Goal: Task Accomplishment & Management: Use online tool/utility

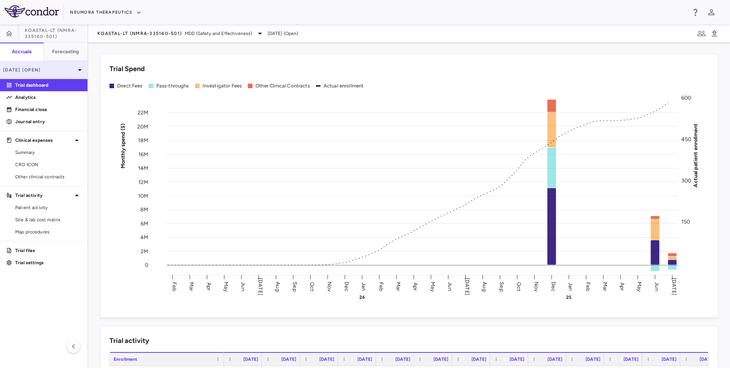
click at [73, 68] on p "Jul 2025 (Open)" at bounding box center [39, 70] width 72 height 7
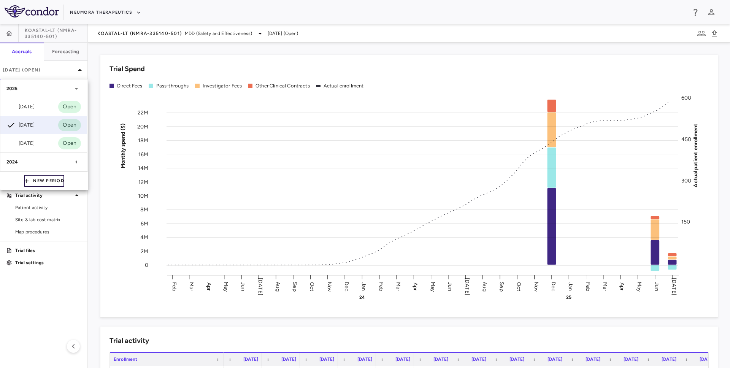
click at [50, 180] on button "New Period" at bounding box center [44, 181] width 40 height 12
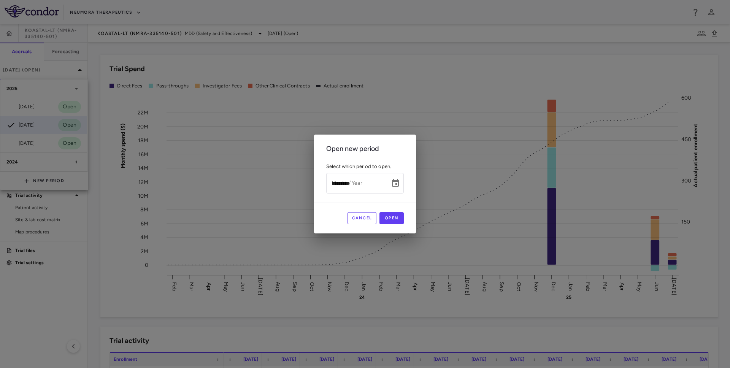
click at [339, 180] on div "Month / Year ********* Month / Year" at bounding box center [365, 183] width 78 height 20
type input "**********"
click at [395, 220] on button "Open" at bounding box center [392, 218] width 24 height 12
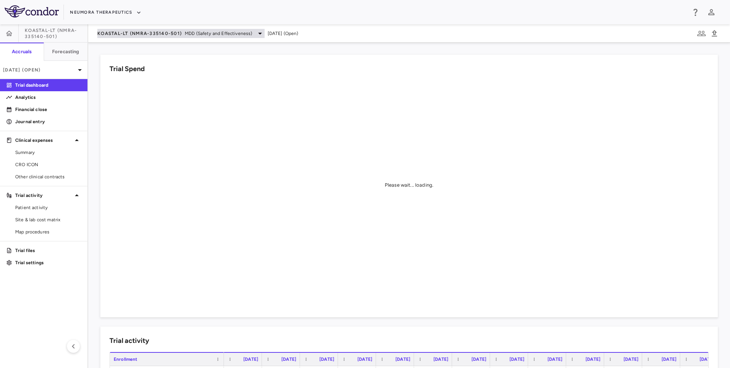
click at [154, 31] on span "KOASTAL-LT (NMRA-335140-501)" at bounding box center [139, 33] width 84 height 6
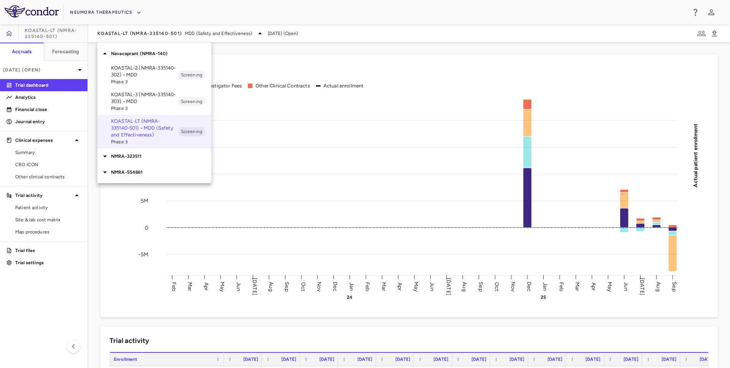
click at [67, 72] on div at bounding box center [365, 184] width 730 height 368
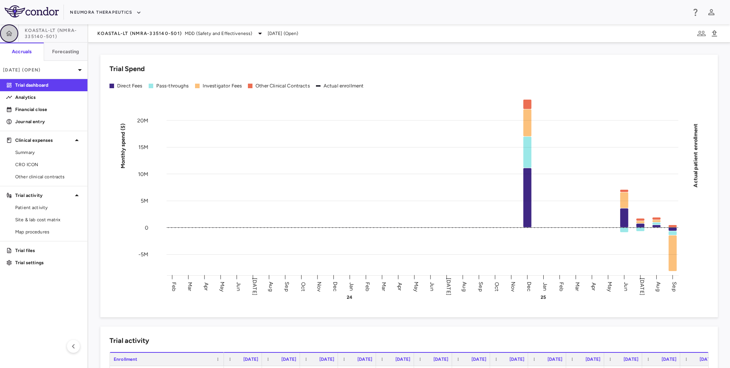
click at [8, 32] on icon "button" at bounding box center [9, 32] width 6 height 5
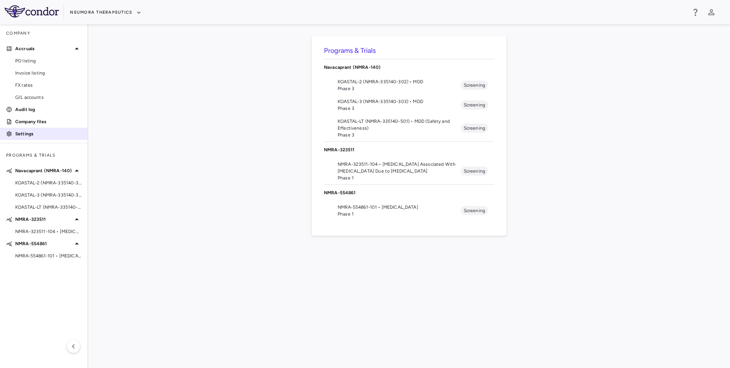
click at [13, 132] on div "Settings" at bounding box center [46, 133] width 69 height 7
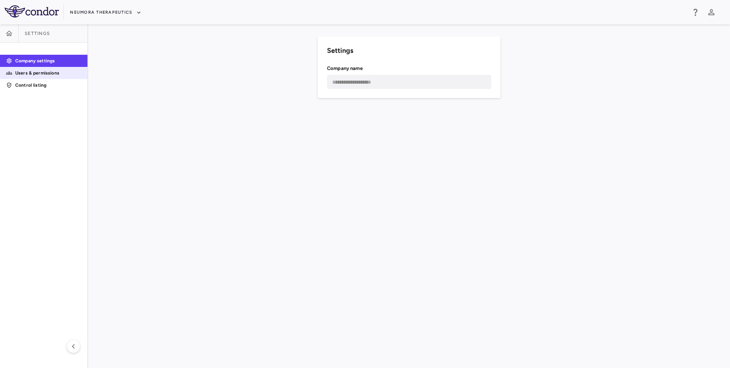
click at [52, 75] on p "Users & permissions" at bounding box center [48, 73] width 66 height 7
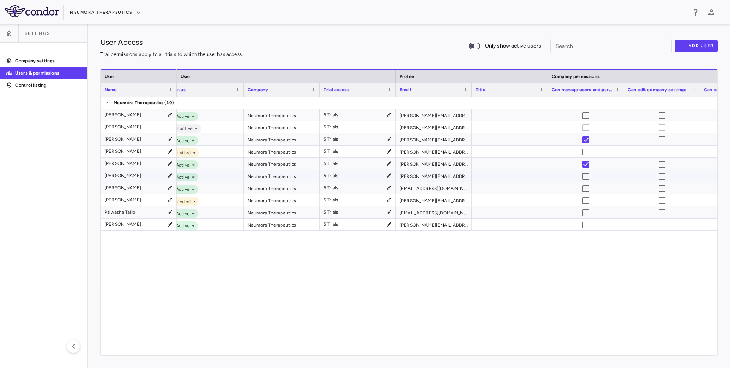
scroll to position [0, 20]
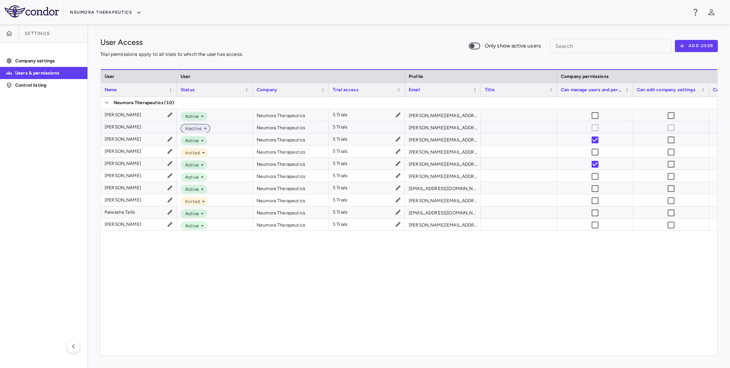
click at [205, 129] on icon at bounding box center [205, 128] width 7 height 7
click at [205, 143] on div "Active" at bounding box center [201, 141] width 18 height 7
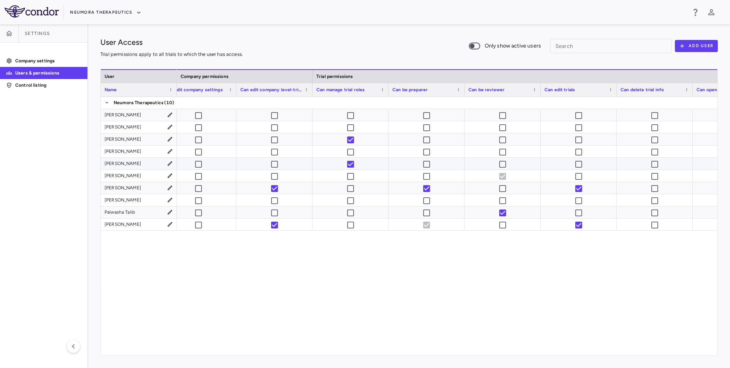
scroll to position [0, 495]
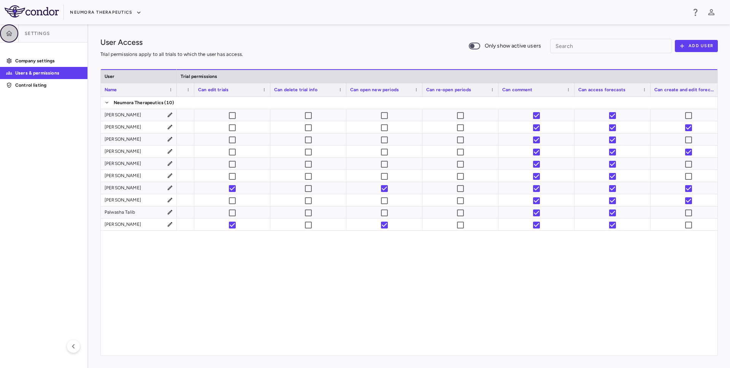
click at [9, 38] on button "button" at bounding box center [9, 33] width 18 height 18
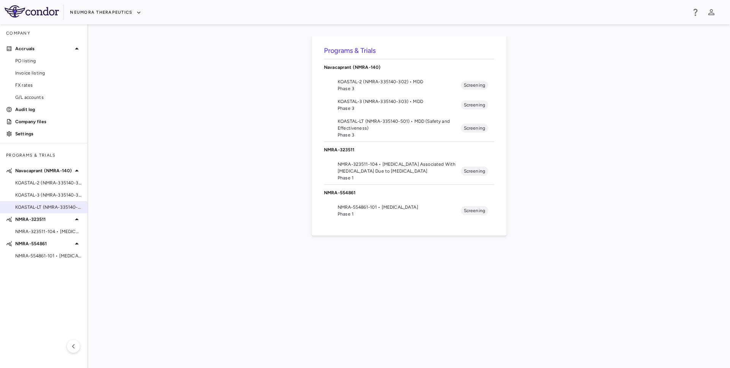
click at [41, 208] on span "KOASTAL-LT (NMRA-335140-501) • MDD (Safety and Effectiveness)" at bounding box center [48, 207] width 66 height 7
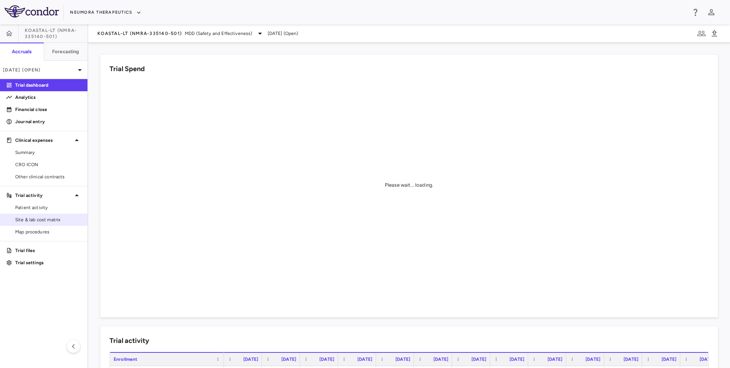
click at [65, 216] on span "Site & lab cost matrix" at bounding box center [48, 219] width 66 height 7
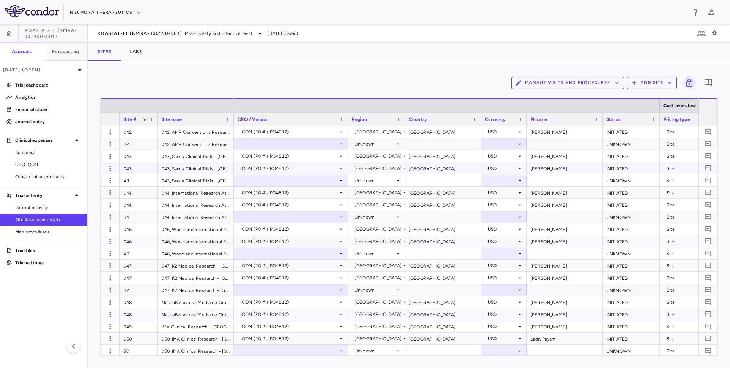
scroll to position [825, 0]
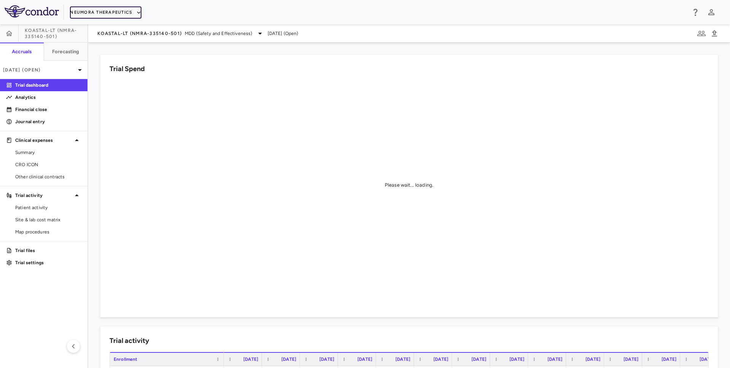
click at [100, 8] on button "Neumora Therapeutics" at bounding box center [106, 12] width 72 height 12
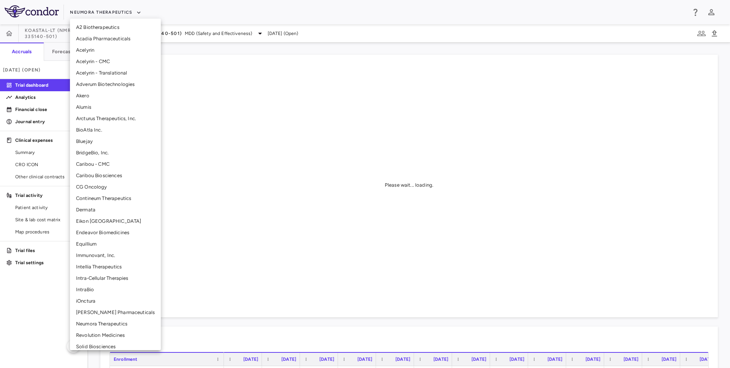
click at [93, 186] on li "CG Oncology" at bounding box center [115, 186] width 91 height 11
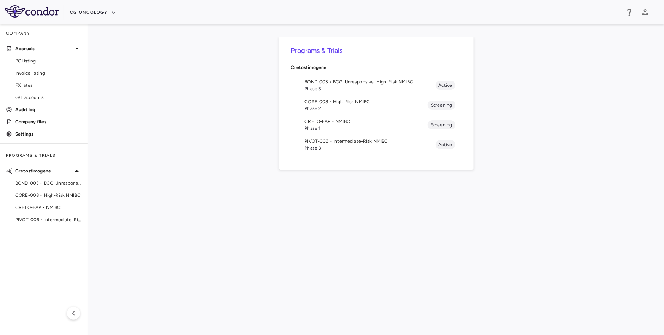
click at [547, 81] on div "Programs & Trials Cretostimogene BOND-003 • BCG-Unresponsive, High-Risk NMIBC P…" at bounding box center [375, 180] width 551 height 286
click at [45, 196] on span "CORE-008 • High-Risk NMIBC" at bounding box center [48, 195] width 66 height 7
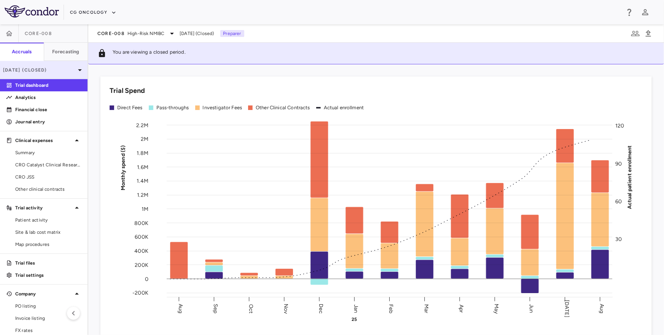
click at [43, 68] on p "[DATE] (Closed)" at bounding box center [39, 70] width 72 height 7
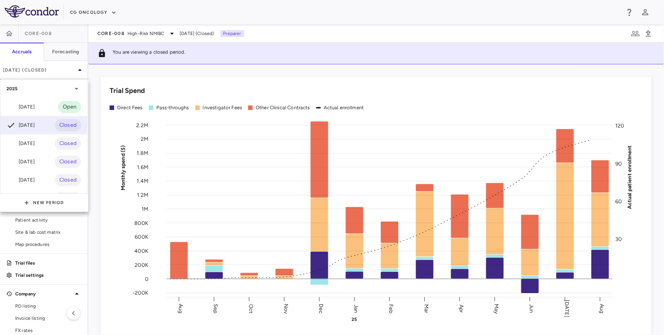
click at [118, 33] on div at bounding box center [332, 167] width 664 height 335
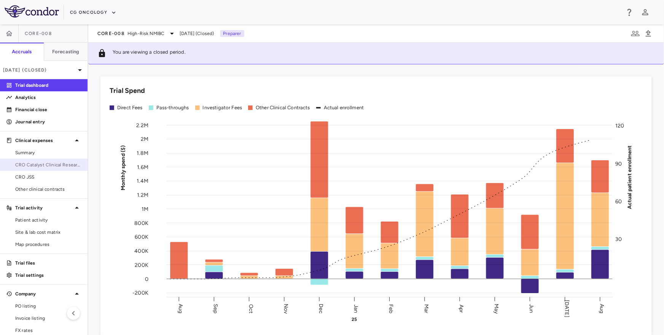
click at [44, 163] on span "CRO Catalyst Clinical Research" at bounding box center [48, 164] width 66 height 7
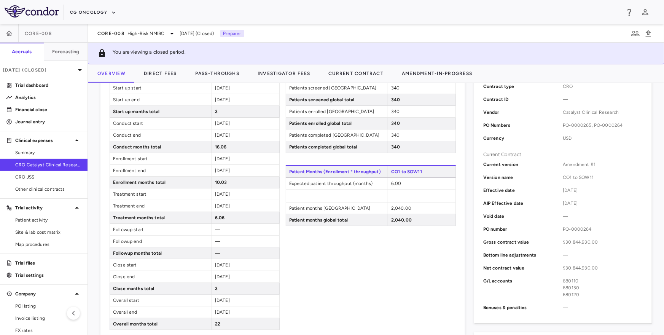
scroll to position [172, 0]
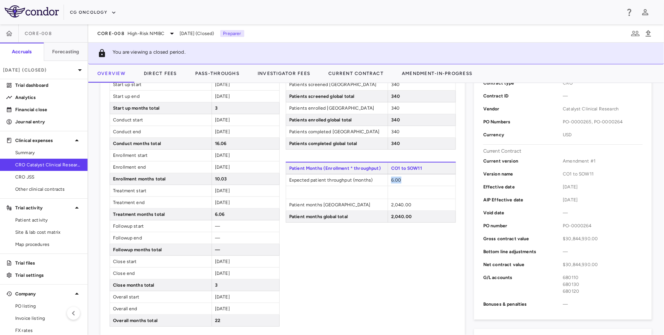
drag, startPoint x: 391, startPoint y: 179, endPoint x: 401, endPoint y: 179, distance: 10.3
click at [401, 179] on div "6.00" at bounding box center [422, 179] width 68 height 11
click at [229, 195] on div "[DATE]" at bounding box center [246, 190] width 68 height 11
drag, startPoint x: 215, startPoint y: 213, endPoint x: 229, endPoint y: 213, distance: 14.1
click at [229, 213] on div "6.06" at bounding box center [246, 213] width 68 height 11
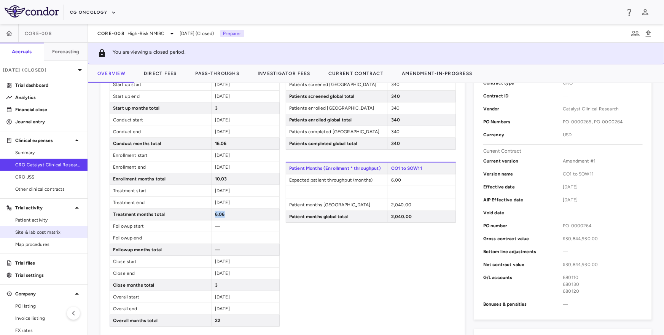
click at [49, 234] on span "Site & lab cost matrix" at bounding box center [48, 232] width 66 height 7
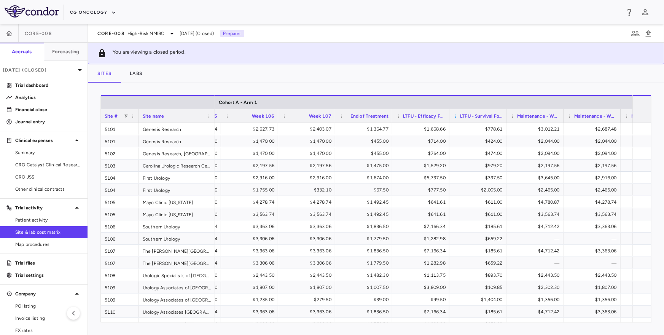
click at [453, 118] on span at bounding box center [455, 116] width 5 height 5
click at [476, 180] on span "Autosize All Columns" at bounding box center [489, 180] width 56 height 11
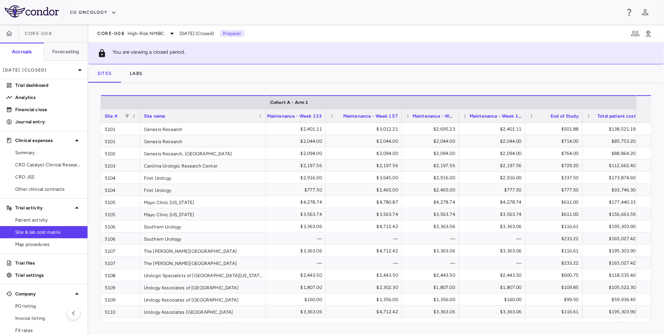
drag, startPoint x: 515, startPoint y: 116, endPoint x: 552, endPoint y: 115, distance: 37.3
click at [526, 115] on div at bounding box center [524, 115] width 3 height 13
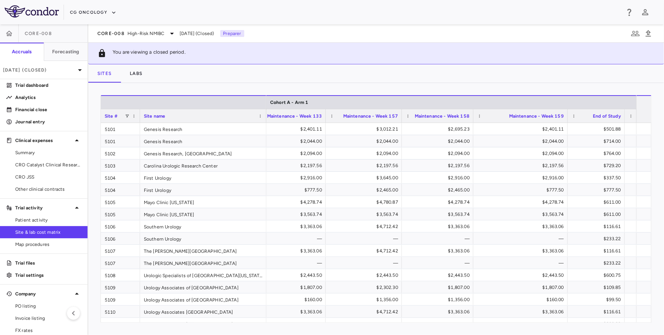
drag, startPoint x: 458, startPoint y: 115, endPoint x: 472, endPoint y: 113, distance: 14.5
click at [472, 114] on div at bounding box center [472, 115] width 3 height 13
click at [564, 117] on div "Maintenance - Week 159" at bounding box center [520, 116] width 94 height 14
click at [67, 165] on span "CRO Catalyst Clinical Research" at bounding box center [48, 164] width 66 height 7
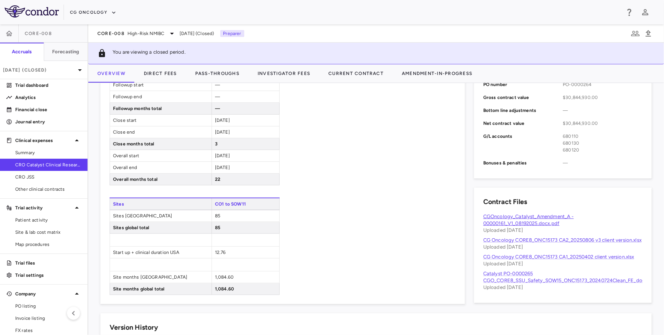
click at [550, 221] on link "CGOncology_Catalyst_Amendment_A - 00000161_V1_08192025.docx.pdf" at bounding box center [528, 219] width 91 height 13
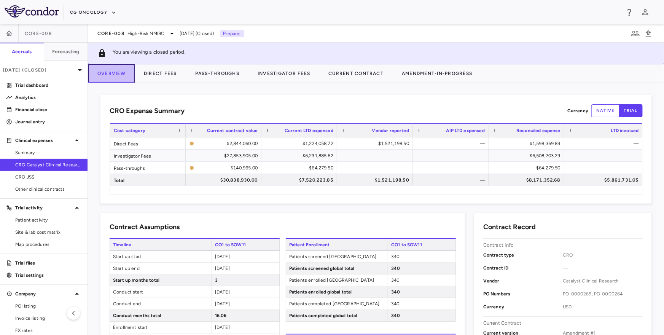
click at [121, 79] on button "Overview" at bounding box center [111, 73] width 46 height 18
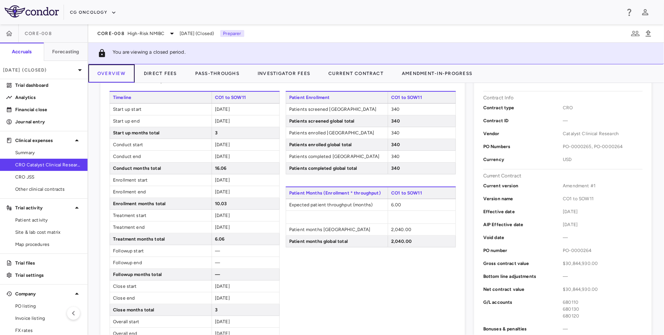
scroll to position [415, 0]
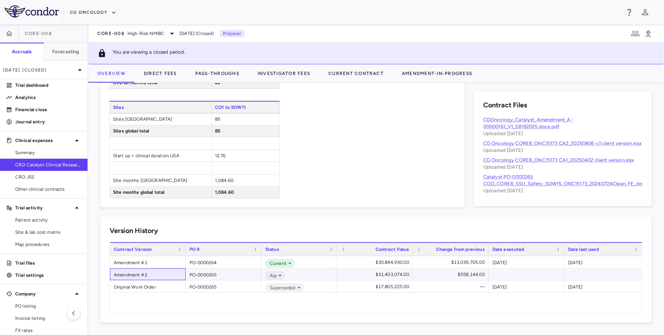
click at [132, 276] on div "Amendment #2" at bounding box center [148, 274] width 76 height 12
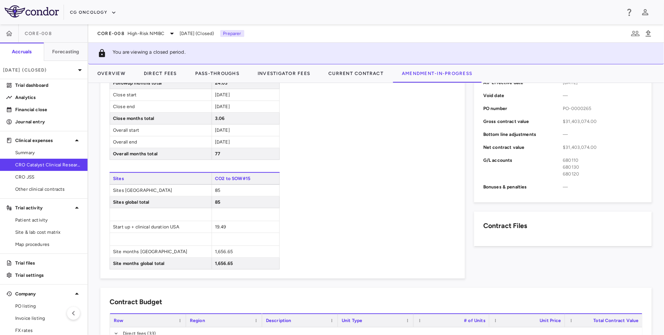
scroll to position [435, 0]
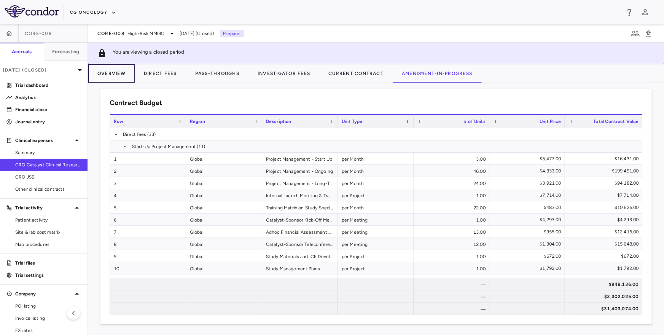
click at [112, 77] on button "Overview" at bounding box center [111, 73] width 46 height 18
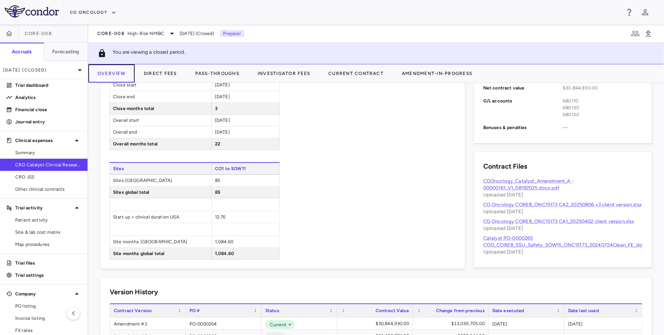
scroll to position [415, 0]
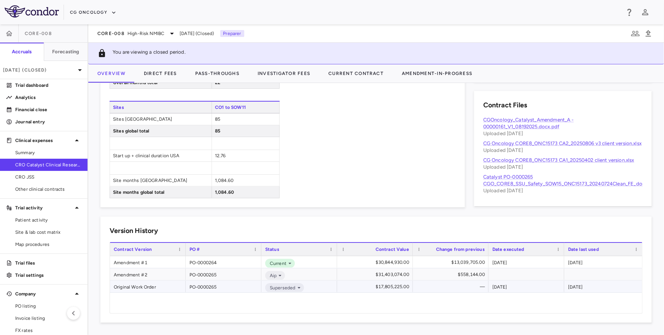
click at [125, 286] on div "Original Work Order" at bounding box center [148, 286] width 76 height 12
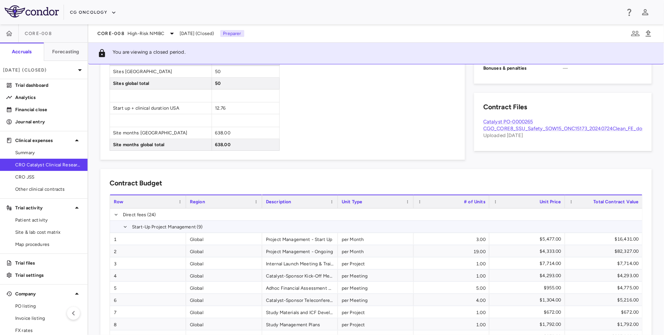
scroll to position [5, 0]
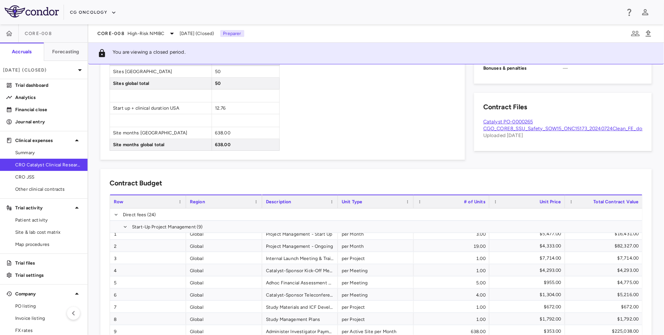
click at [545, 129] on link "Catalyst PO-0000265 CGO_CORE8_SSU_Safety_SOW15_ONC15173_20240724Clean_FE_docx.p…" at bounding box center [569, 125] width 173 height 13
click at [68, 55] on h6 "Forecasting" at bounding box center [65, 51] width 27 height 7
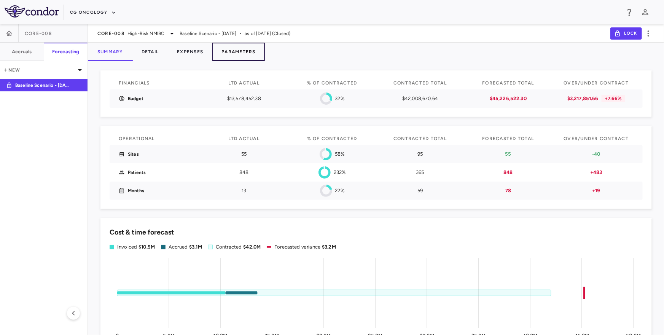
click at [243, 49] on button "Parameters" at bounding box center [238, 52] width 52 height 18
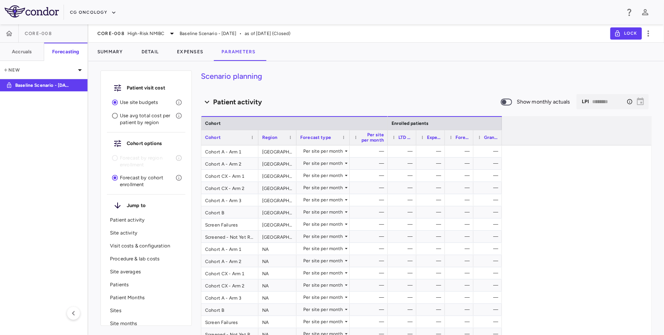
click at [143, 121] on p "Use avg total cost per patient by region" at bounding box center [148, 119] width 56 height 14
click at [132, 161] on p "Forecast by region enrollment" at bounding box center [148, 161] width 56 height 14
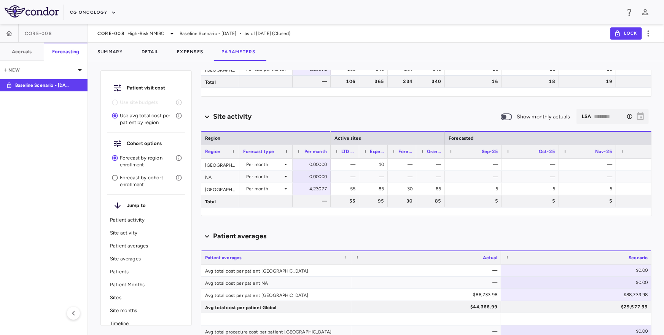
scroll to position [145, 0]
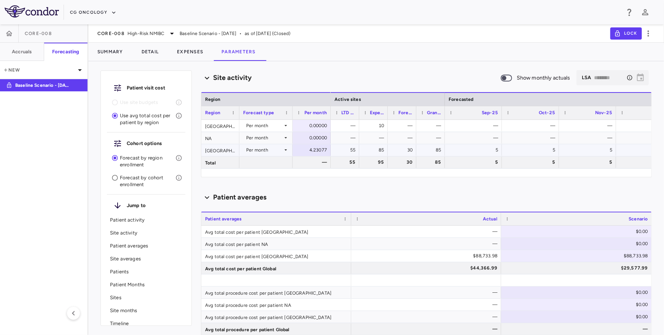
click at [301, 153] on div "4.23077" at bounding box center [312, 150] width 27 height 12
click at [318, 189] on div "Patient averages" at bounding box center [426, 197] width 451 height 16
click at [306, 188] on div "Scenario planning Patient activity Show monthly actuals ​ LPI ******** ​ Drag h…" at bounding box center [426, 202] width 451 height 264
click at [308, 124] on div "0.00000" at bounding box center [312, 125] width 27 height 12
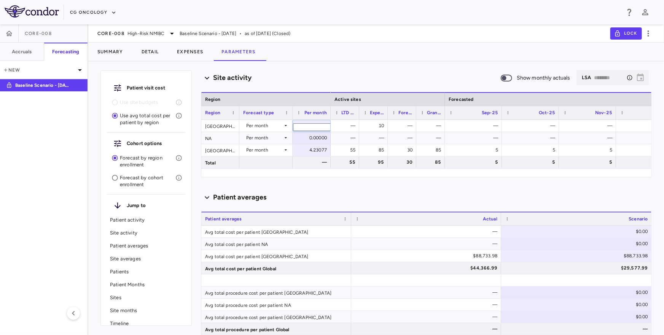
click at [328, 183] on div "Scenario planning Patient activity Show monthly actuals ​ LPI ******** ​ Drag h…" at bounding box center [426, 202] width 451 height 264
drag, startPoint x: 312, startPoint y: 123, endPoint x: 331, endPoint y: 126, distance: 19.3
click at [331, 126] on div "Canada Per month ​ * NA Per month 0.00000 [GEOGRAPHIC_DATA] Per month 4.23077 T…" at bounding box center [426, 148] width 450 height 57
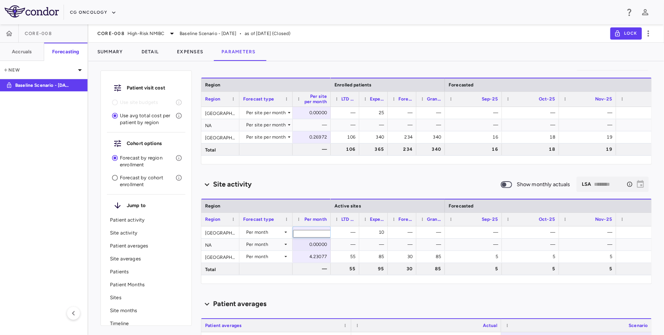
scroll to position [30, 0]
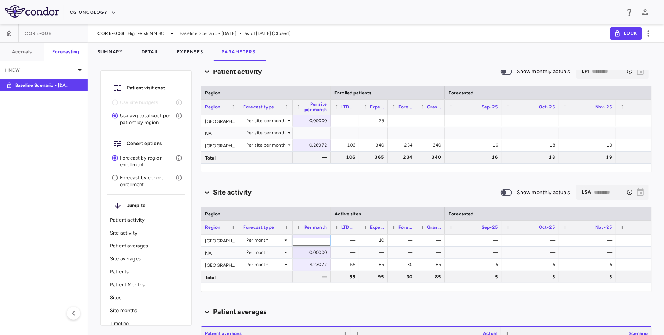
click at [319, 195] on div "Site activity" at bounding box center [350, 192] width 299 height 10
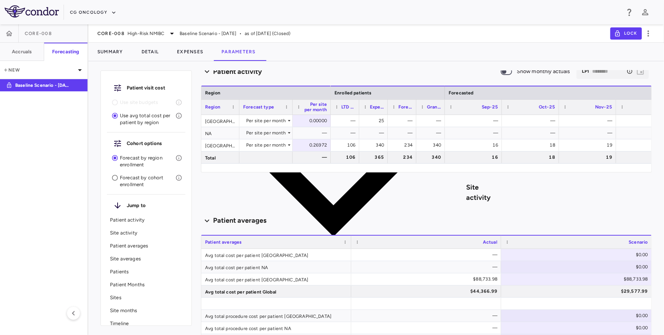
click at [315, 193] on div "Site activity" at bounding box center [350, 192] width 299 height 265
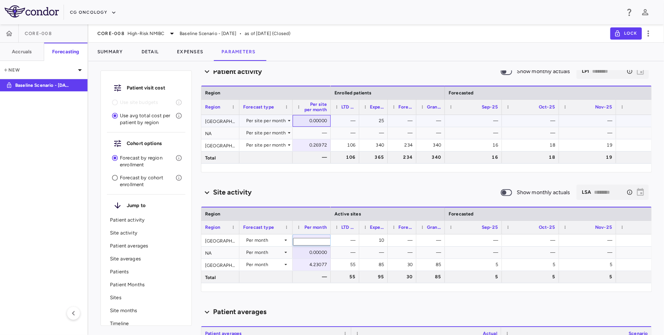
click at [310, 119] on div "0.00000" at bounding box center [312, 121] width 27 height 12
drag, startPoint x: 313, startPoint y: 120, endPoint x: 321, endPoint y: 120, distance: 8.7
click at [321, 120] on input "*" at bounding box center [317, 122] width 49 height 8
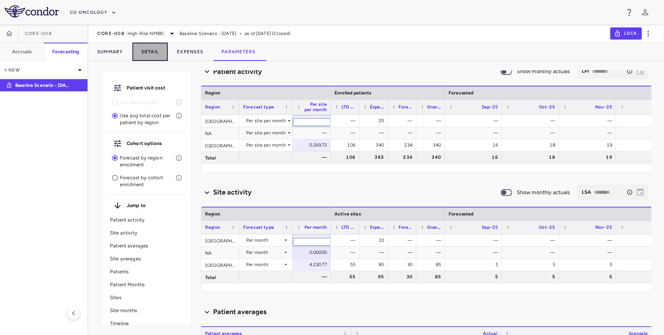
click at [151, 55] on button "Detail" at bounding box center [150, 52] width 36 height 18
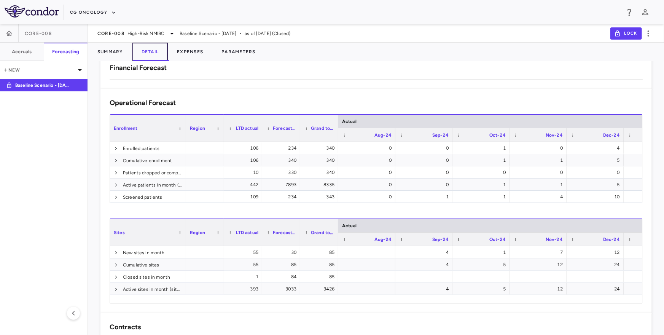
scroll to position [119, 0]
click at [233, 48] on button "Parameters" at bounding box center [238, 52] width 52 height 18
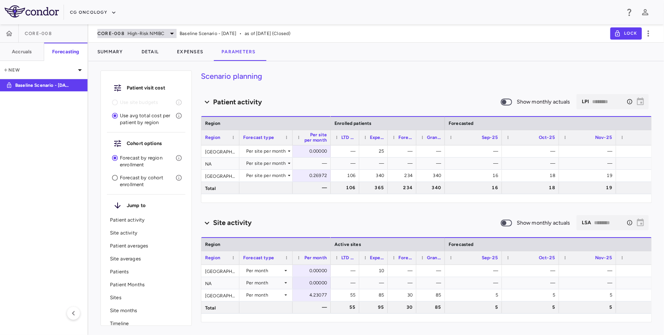
click at [154, 33] on span "High-Risk NMIBC" at bounding box center [145, 33] width 37 height 7
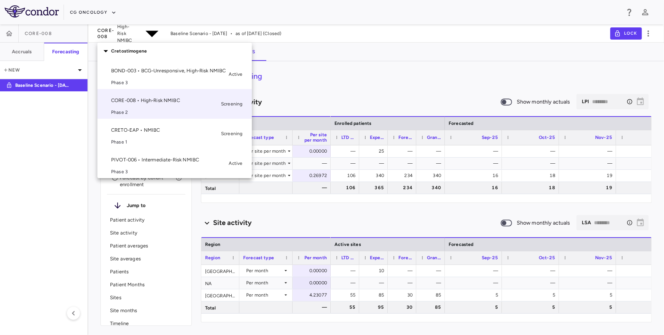
click at [150, 33] on div at bounding box center [332, 167] width 664 height 335
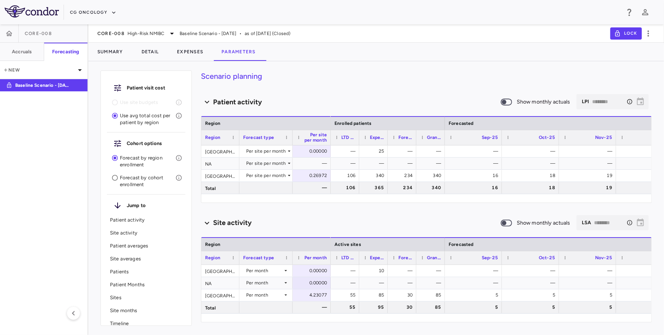
click at [150, 33] on span "High-Risk NMIBC" at bounding box center [145, 33] width 37 height 7
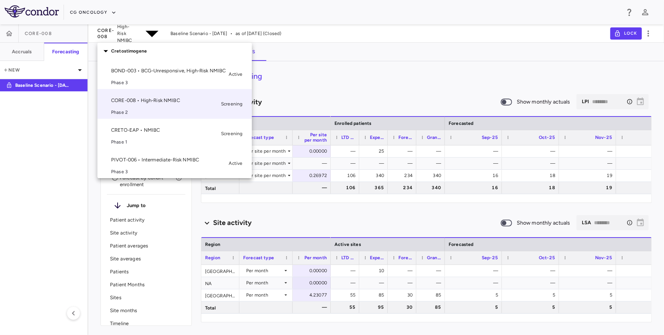
click at [132, 68] on p "BOND-003 • BCG-Unresponsive, High-Risk NMIBC" at bounding box center [168, 70] width 115 height 7
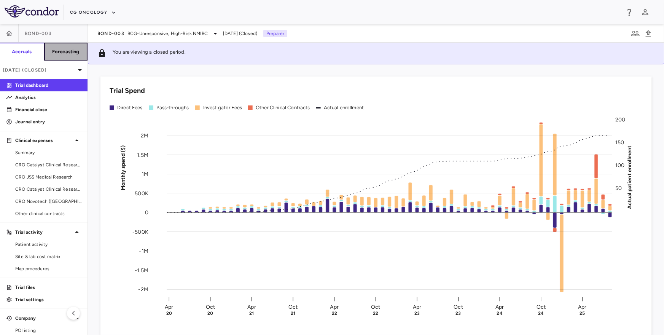
click at [76, 57] on button "Forecasting" at bounding box center [66, 52] width 44 height 18
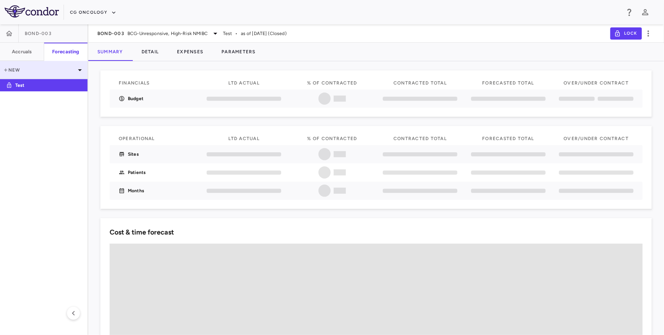
click at [75, 67] on icon at bounding box center [79, 69] width 9 height 9
click at [23, 86] on div "New folder" at bounding box center [44, 82] width 88 height 7
click at [59, 70] on p "New" at bounding box center [39, 70] width 72 height 7
click at [36, 93] on div "New forecast" at bounding box center [44, 89] width 88 height 7
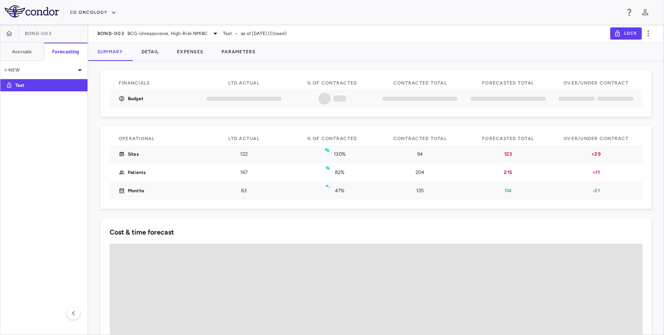
type input "*"
type input "**********"
click at [327, 162] on body "**********" at bounding box center [332, 167] width 664 height 335
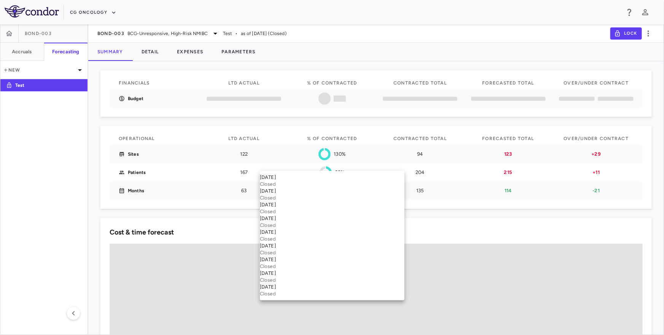
click at [288, 180] on div "[DATE]" at bounding box center [332, 177] width 145 height 7
type input "**********"
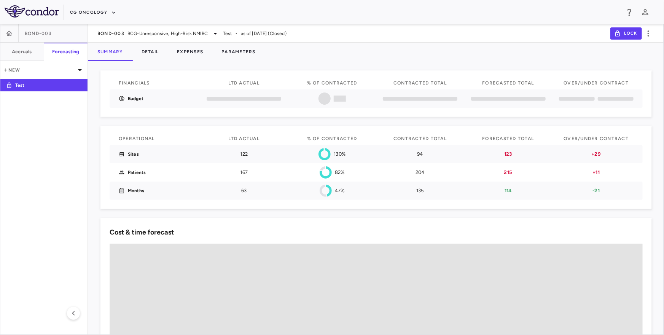
click at [650, 14] on icon "close" at bounding box center [650, 14] width 4 height 4
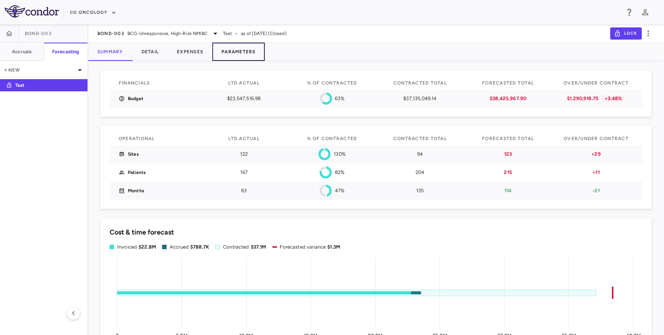
click at [250, 46] on button "Parameters" at bounding box center [238, 52] width 52 height 18
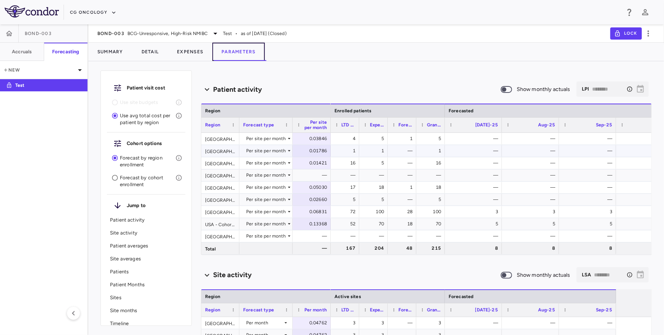
scroll to position [13, 0]
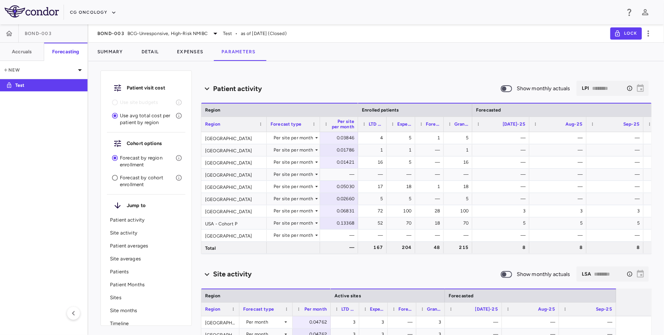
drag, startPoint x: 239, startPoint y: 124, endPoint x: 266, endPoint y: 123, distance: 27.0
click at [266, 123] on div at bounding box center [266, 124] width 3 height 15
click at [222, 163] on div "[GEOGRAPHIC_DATA]" at bounding box center [233, 162] width 65 height 12
click at [374, 163] on div "16" at bounding box center [373, 162] width 18 height 12
click at [240, 159] on div "[GEOGRAPHIC_DATA]" at bounding box center [233, 162] width 65 height 12
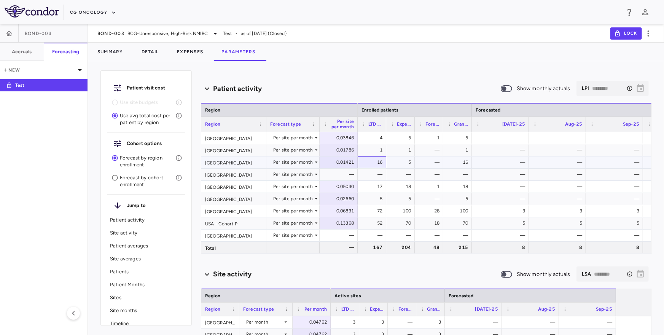
click at [378, 163] on div "16" at bounding box center [373, 162] width 18 height 12
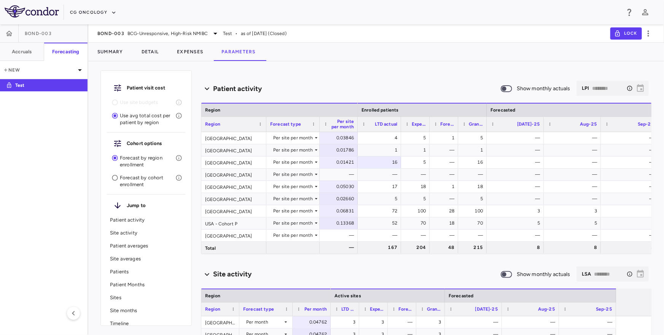
drag, startPoint x: 385, startPoint y: 125, endPoint x: 400, endPoint y: 125, distance: 14.8
click at [400, 125] on div at bounding box center [400, 124] width 3 height 15
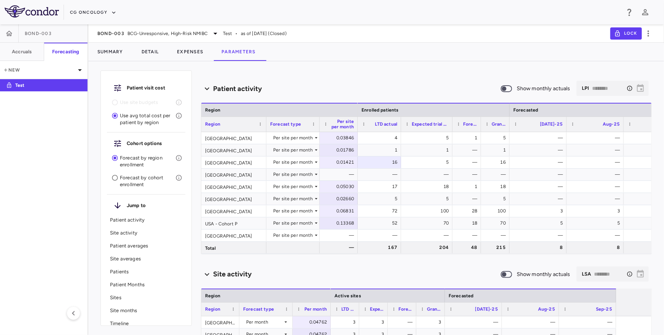
drag, startPoint x: 428, startPoint y: 124, endPoint x: 450, endPoint y: 123, distance: 22.4
click at [451, 124] on div at bounding box center [451, 124] width 3 height 15
click at [384, 161] on div "16" at bounding box center [380, 162] width 33 height 12
drag, startPoint x: 452, startPoint y: 124, endPoint x: 462, endPoint y: 124, distance: 9.5
click at [462, 124] on div at bounding box center [461, 124] width 3 height 15
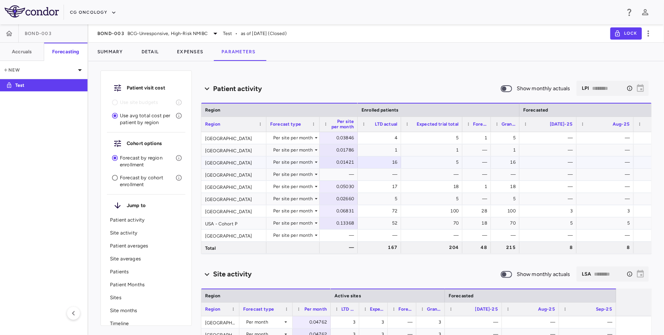
click at [454, 160] on div "5" at bounding box center [433, 162] width 51 height 12
click at [118, 30] on span "BOND-003" at bounding box center [110, 33] width 27 height 6
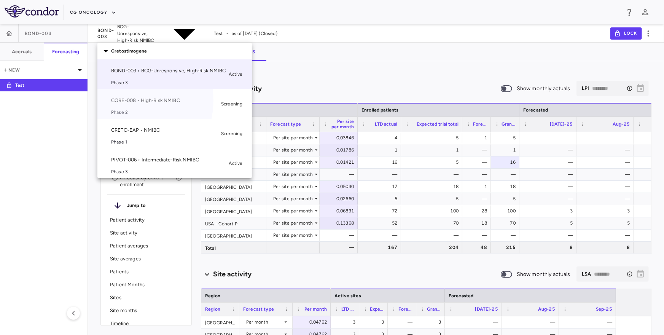
click at [128, 100] on p "CORE-008 • High-Risk NMIBC" at bounding box center [164, 100] width 107 height 7
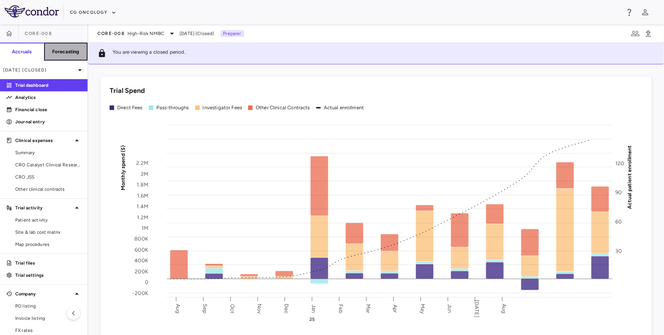
click at [76, 55] on button "Forecasting" at bounding box center [66, 52] width 44 height 18
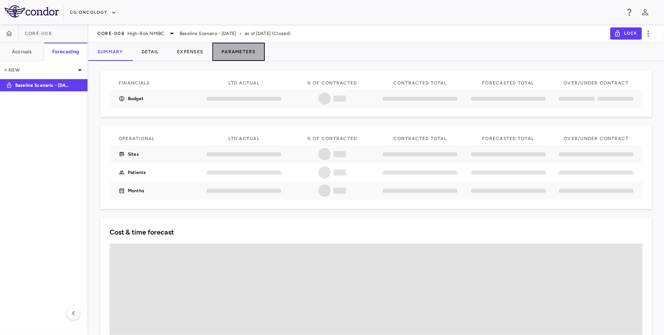
click at [243, 52] on button "Parameters" at bounding box center [238, 52] width 52 height 18
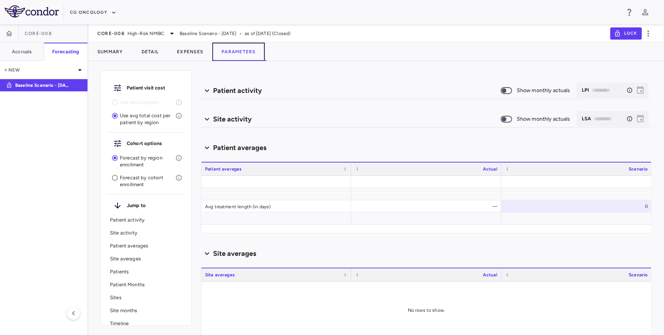
scroll to position [12, 0]
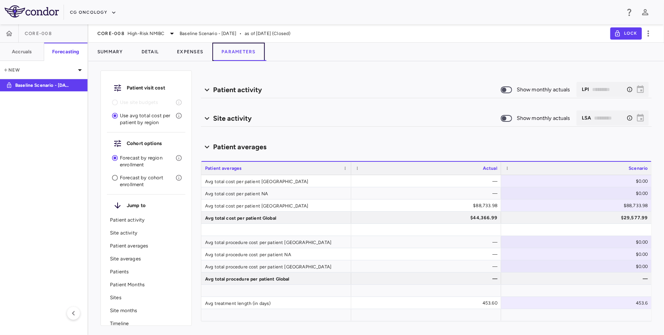
type input "********"
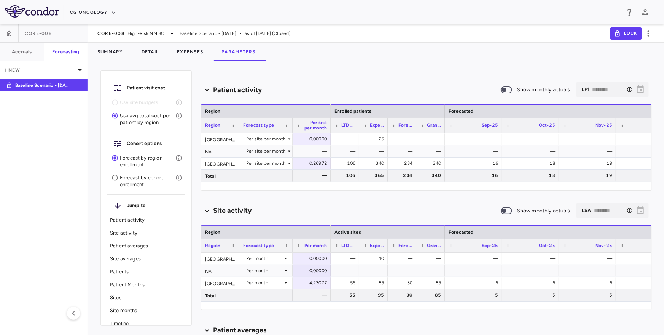
click at [240, 89] on h6 "Patient activity" at bounding box center [237, 90] width 49 height 10
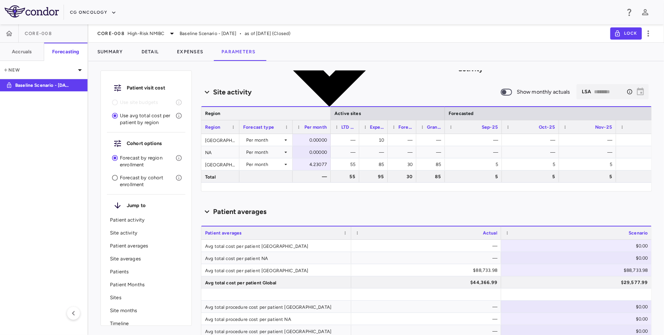
scroll to position [38, 0]
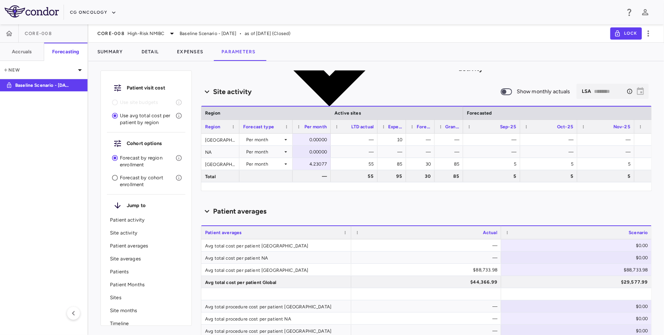
drag, startPoint x: 357, startPoint y: 126, endPoint x: 375, endPoint y: 126, distance: 18.3
click at [375, 126] on div at bounding box center [376, 126] width 3 height 13
click at [366, 161] on div "55" at bounding box center [355, 164] width 36 height 12
click at [394, 154] on div "—" at bounding box center [393, 152] width 18 height 12
click at [390, 165] on div "85" at bounding box center [393, 164] width 18 height 12
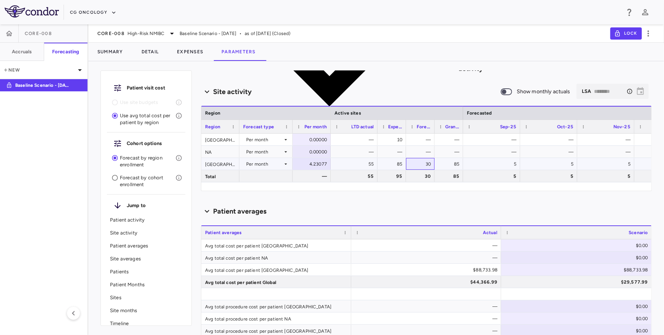
click at [425, 163] on div "30" at bounding box center [422, 164] width 18 height 12
click at [223, 140] on div "[GEOGRAPHIC_DATA]" at bounding box center [220, 140] width 38 height 12
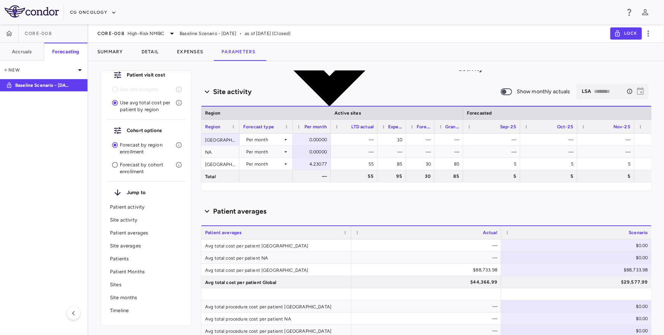
click at [116, 259] on p "Patients" at bounding box center [146, 258] width 72 height 7
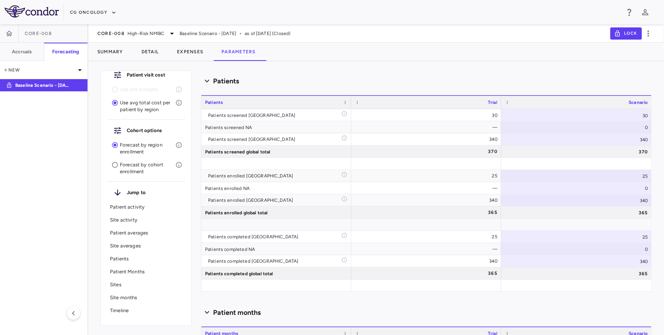
scroll to position [684, 0]
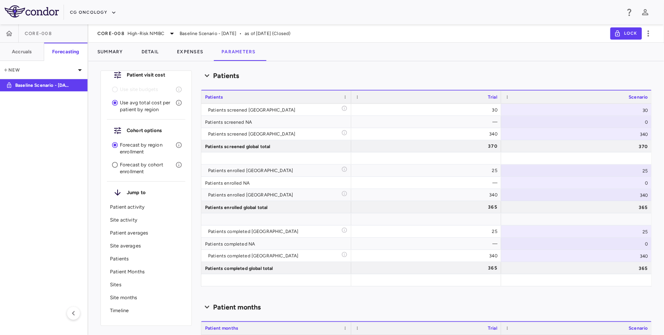
click at [129, 283] on p "Sites" at bounding box center [146, 284] width 72 height 7
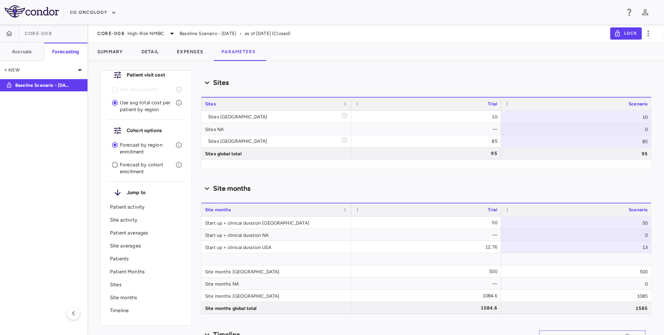
scroll to position [1037, 0]
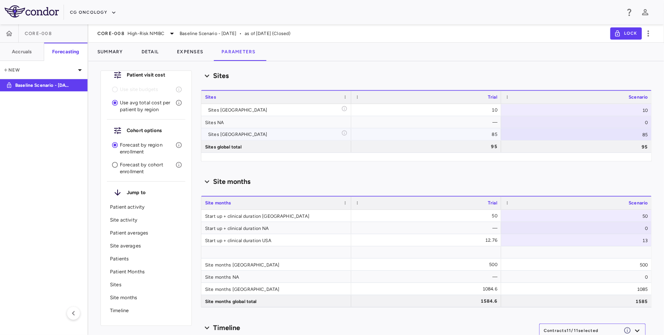
click at [635, 133] on div "85" at bounding box center [576, 134] width 151 height 12
type input "**"
click at [658, 121] on div "Patient visit cost Use site budgets Use avg total cost per patient by region Co…" at bounding box center [376, 200] width 576 height 267
click at [476, 175] on div "Site months" at bounding box center [426, 181] width 451 height 16
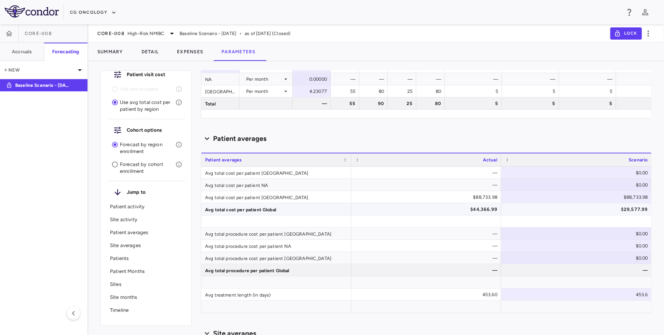
scroll to position [114, 0]
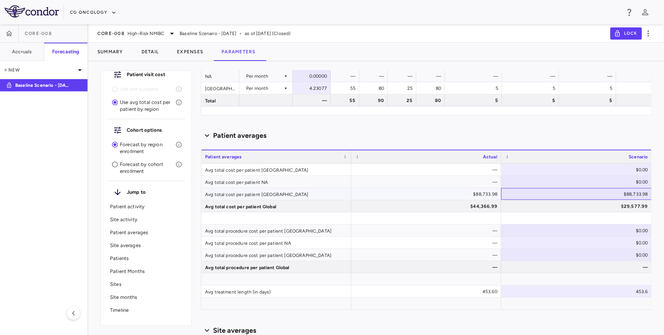
click at [641, 192] on div "$88,733.98" at bounding box center [578, 194] width 140 height 12
drag, startPoint x: 586, startPoint y: 192, endPoint x: 651, endPoint y: 194, distance: 64.7
click at [651, 194] on div "Scenario planning Patient activity Show monthly actuals ​ LPI ******** ​ Drag h…" at bounding box center [426, 202] width 451 height 264
click at [581, 129] on div "Patient averages" at bounding box center [426, 135] width 451 height 16
drag, startPoint x: 587, startPoint y: 196, endPoint x: 647, endPoint y: 197, distance: 60.5
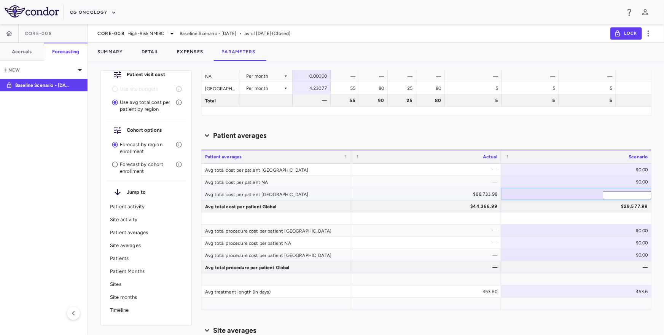
click at [647, 197] on input "**********" at bounding box center [627, 195] width 49 height 8
click at [600, 130] on div "Patient averages" at bounding box center [426, 135] width 451 height 10
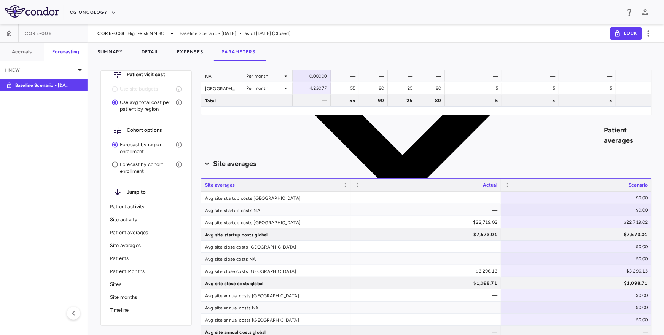
click at [600, 130] on div "Patient averages" at bounding box center [426, 135] width 451 height 403
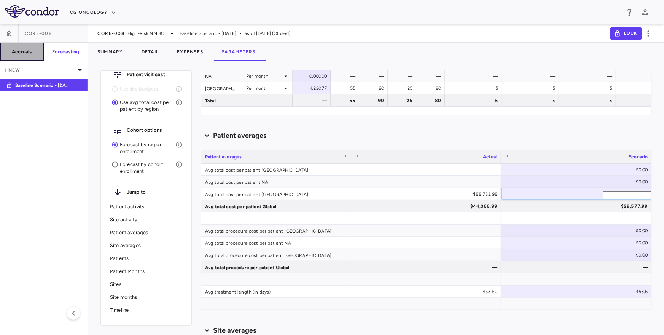
click at [26, 46] on button "Accruals" at bounding box center [22, 52] width 44 height 18
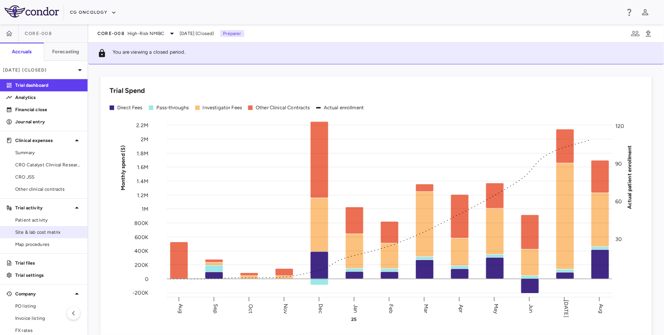
click at [37, 229] on span "Site & lab cost matrix" at bounding box center [48, 232] width 66 height 7
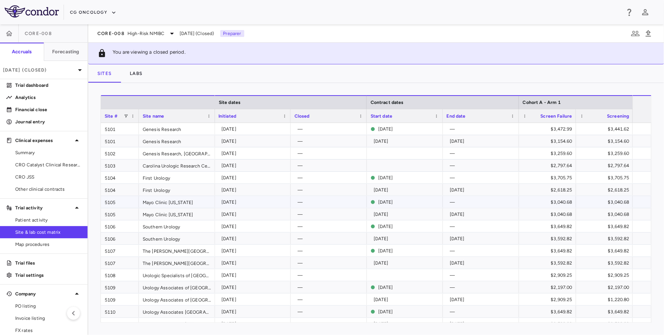
scroll to position [0, 670]
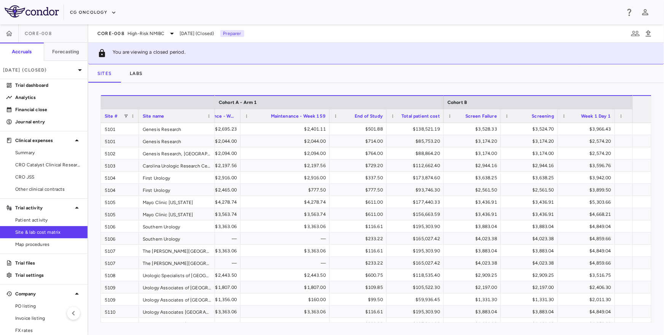
drag, startPoint x: 296, startPoint y: 112, endPoint x: 329, endPoint y: 111, distance: 33.5
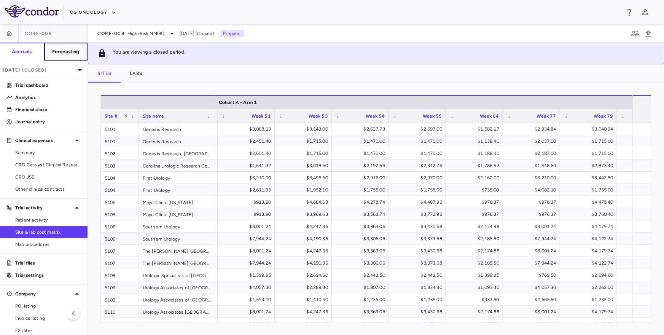
click at [72, 53] on h6 "Forecasting" at bounding box center [65, 51] width 27 height 7
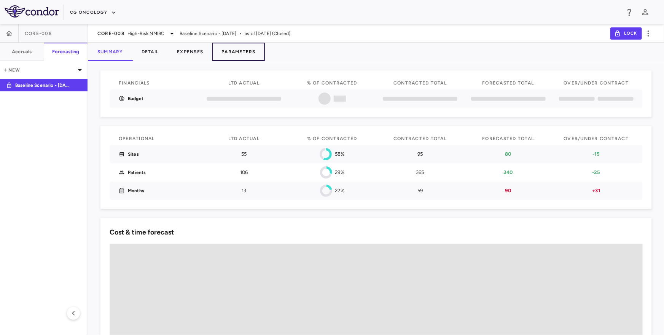
click at [232, 57] on button "Parameters" at bounding box center [238, 52] width 52 height 18
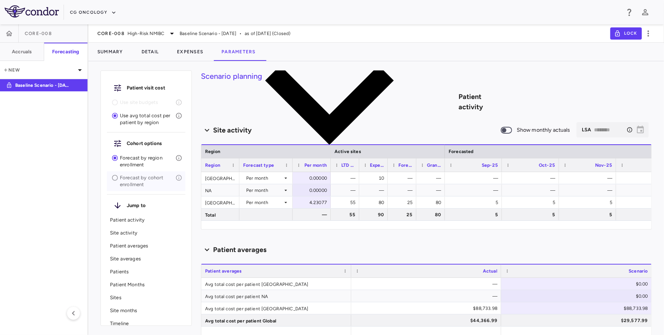
click at [136, 182] on p "Forecast by cohort enrollment" at bounding box center [148, 181] width 56 height 14
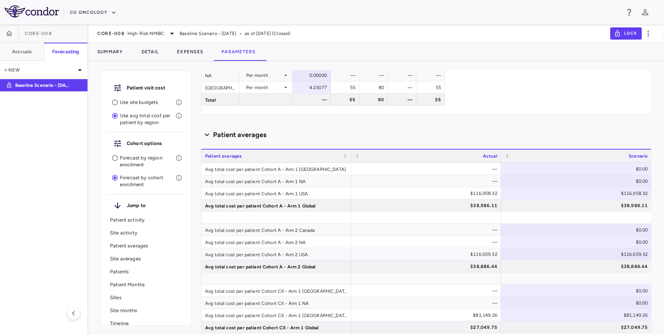
scroll to position [119, 0]
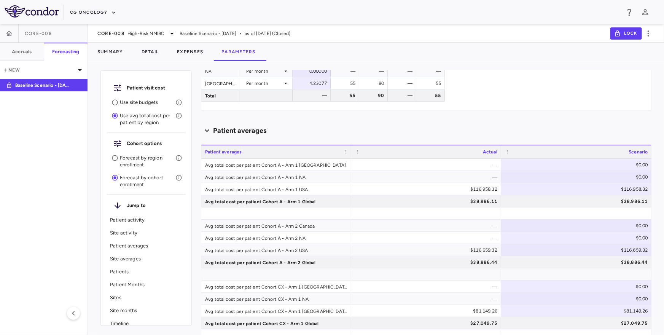
click at [122, 102] on p "Use site budgets" at bounding box center [148, 102] width 56 height 7
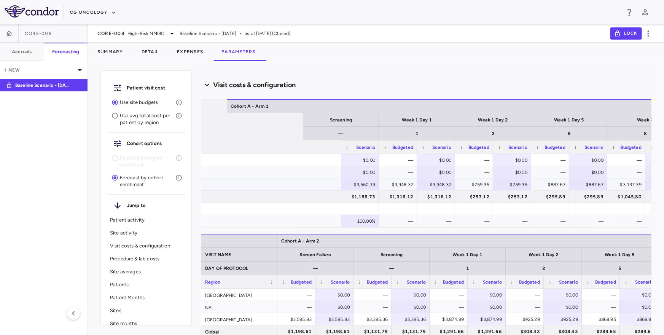
scroll to position [0, 339]
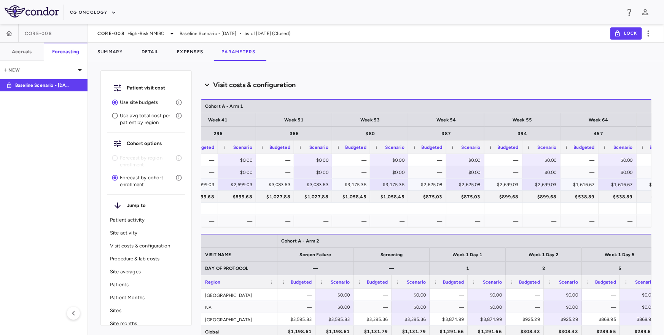
click at [387, 185] on div "$3,175.35" at bounding box center [390, 184] width 27 height 12
click at [387, 185] on input "**********" at bounding box center [395, 186] width 49 height 8
click at [387, 185] on input "**********" at bounding box center [395, 185] width 26 height 13
type input "*"
click at [29, 54] on h6 "Accruals" at bounding box center [22, 51] width 20 height 7
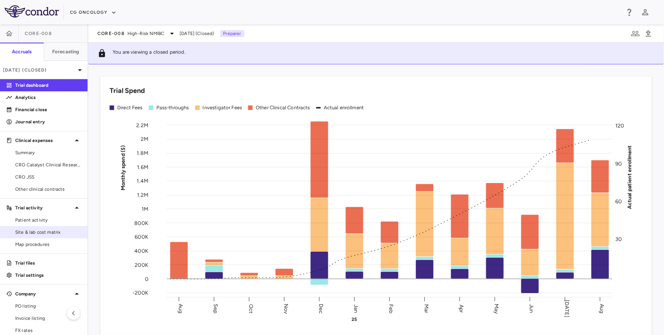
click at [40, 229] on span "Site & lab cost matrix" at bounding box center [48, 232] width 66 height 7
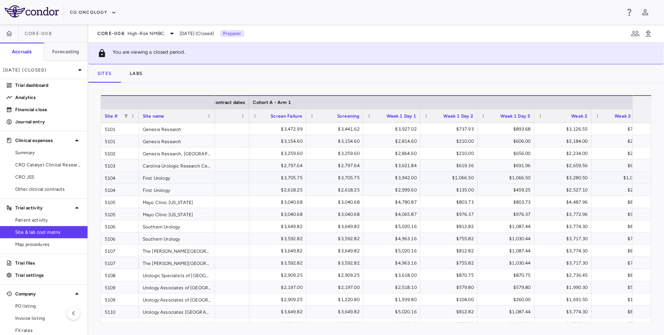
scroll to position [0, 836]
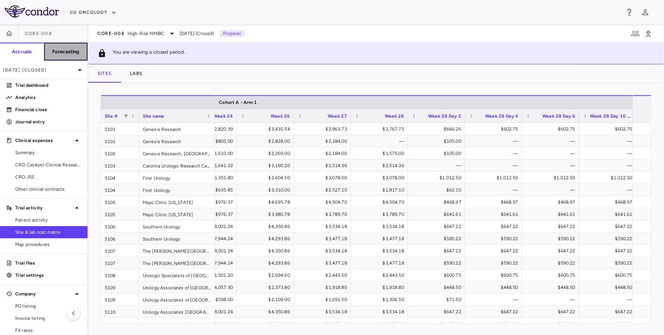
click at [55, 57] on button "Forecasting" at bounding box center [66, 52] width 44 height 18
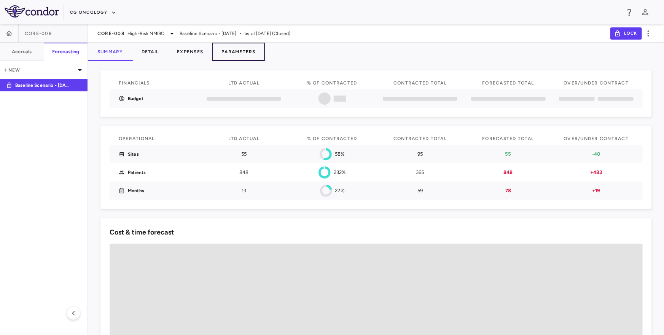
click at [240, 48] on button "Parameters" at bounding box center [238, 52] width 52 height 18
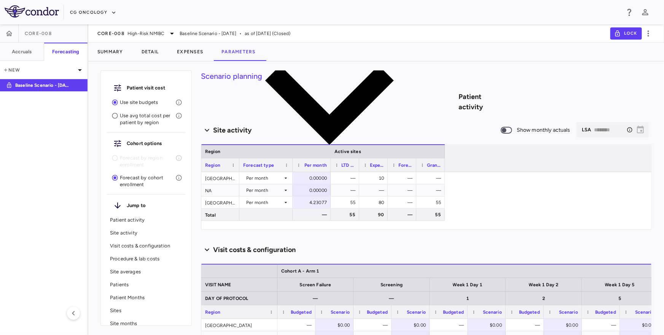
click at [134, 118] on p "Use avg total cost per patient by region" at bounding box center [148, 119] width 56 height 14
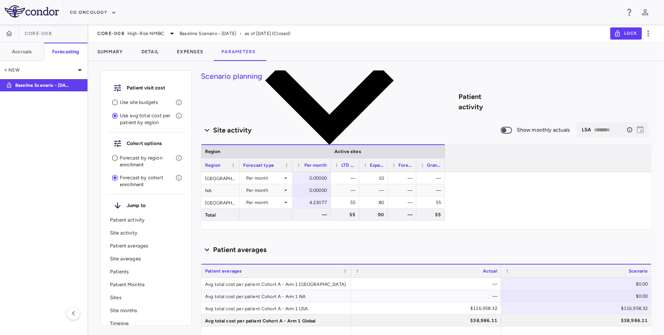
click at [315, 108] on div "Patient activity Show monthly actuals ​ LPI ******** ​" at bounding box center [426, 102] width 451 height 16
click at [313, 99] on div "Patient activity" at bounding box center [350, 102] width 299 height 258
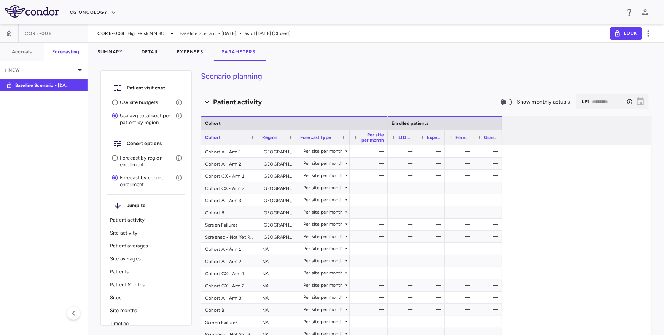
click at [121, 274] on p "Patients" at bounding box center [146, 271] width 72 height 7
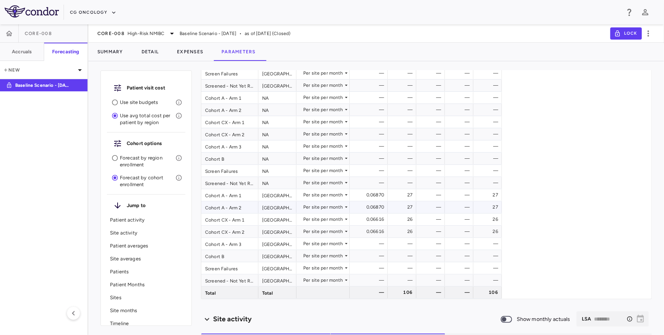
scroll to position [169, 0]
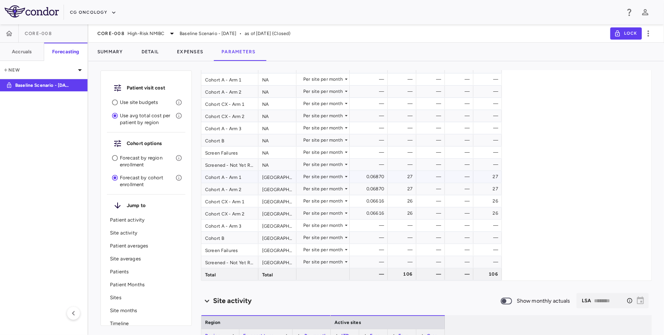
click at [227, 177] on div "Cohort A - Arm 1" at bounding box center [229, 177] width 57 height 12
click at [243, 185] on div "Cohort A - Arm 2" at bounding box center [229, 189] width 57 height 12
click at [245, 197] on div "Cohort CX - Arm 1" at bounding box center [229, 201] width 57 height 12
click at [275, 181] on div "[GEOGRAPHIC_DATA]" at bounding box center [277, 177] width 38 height 12
click at [275, 199] on div "[GEOGRAPHIC_DATA]" at bounding box center [277, 201] width 38 height 12
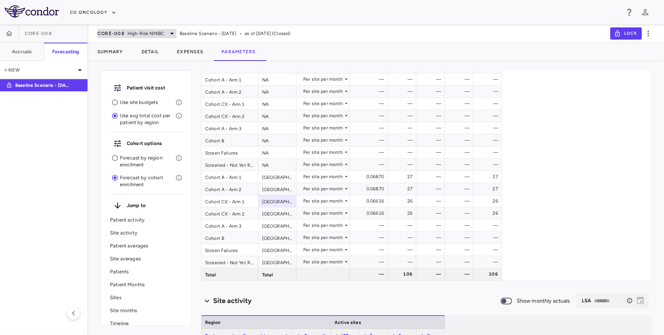
click at [132, 32] on span "High-Risk NMIBC" at bounding box center [145, 33] width 37 height 7
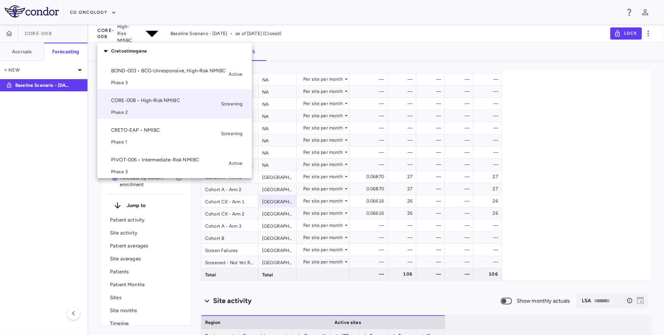
click at [129, 74] on p "BOND-003 • BCG-Unresponsive, High-Risk NMIBC" at bounding box center [168, 70] width 115 height 7
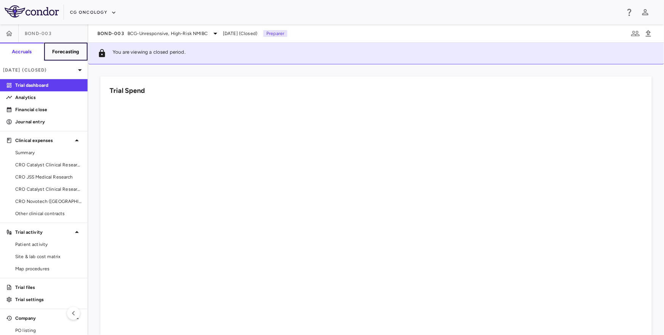
click at [71, 52] on h6 "Forecasting" at bounding box center [65, 51] width 27 height 7
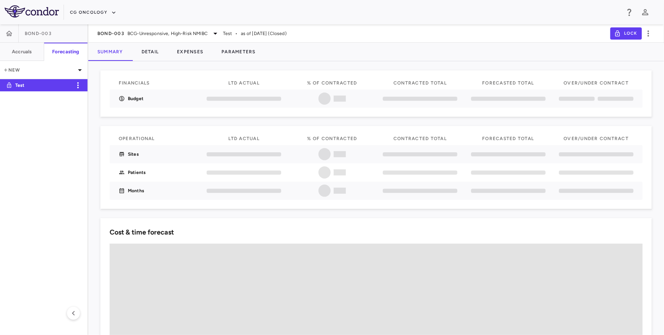
click at [37, 87] on p "Test" at bounding box center [43, 85] width 56 height 7
click at [243, 50] on button "Parameters" at bounding box center [238, 52] width 52 height 18
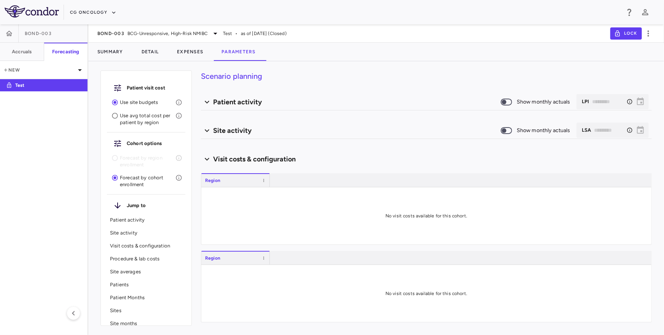
click at [142, 117] on p "Use avg total cost per patient by region" at bounding box center [148, 119] width 56 height 14
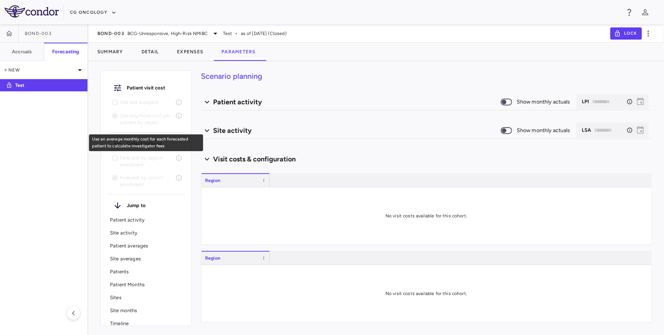
type input "********"
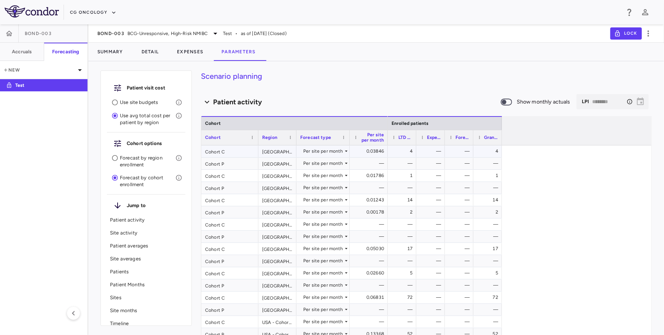
click at [219, 153] on div "Cohort C" at bounding box center [229, 151] width 57 height 12
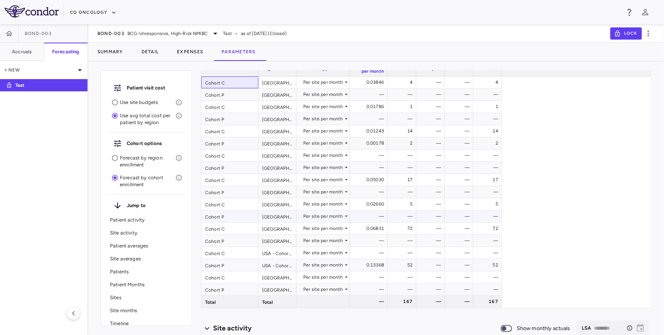
scroll to position [80, 0]
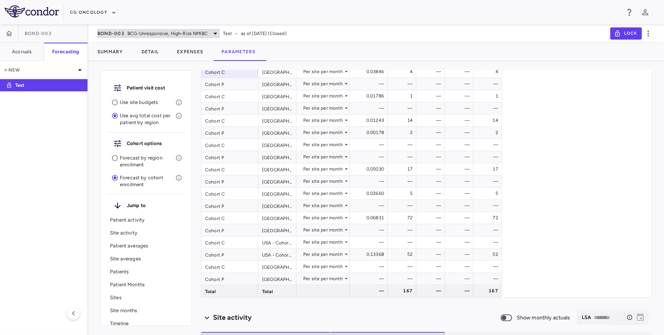
click at [135, 33] on span "BCG-Unresponsive, High-Risk NMIBC" at bounding box center [167, 33] width 80 height 7
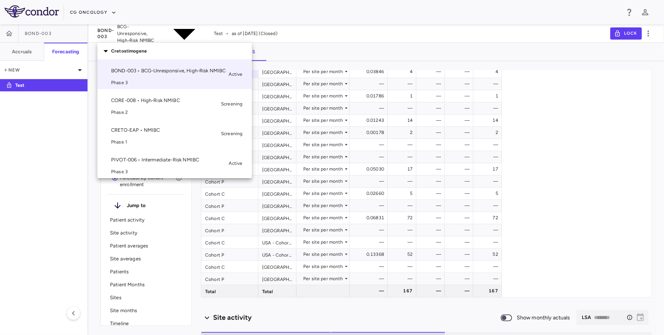
click at [125, 156] on p "PIVOT-006 • Intermediate-Risk NMIBC" at bounding box center [168, 159] width 115 height 7
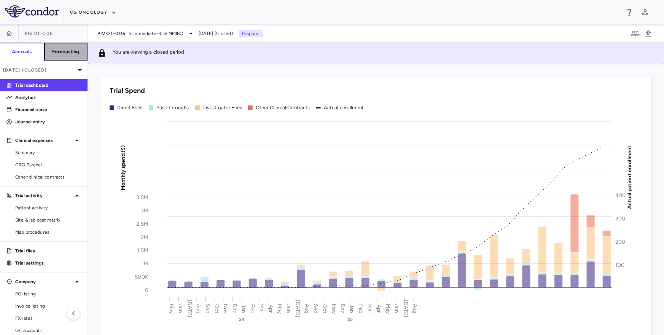
click at [70, 51] on h6 "Forecasting" at bounding box center [65, 51] width 27 height 7
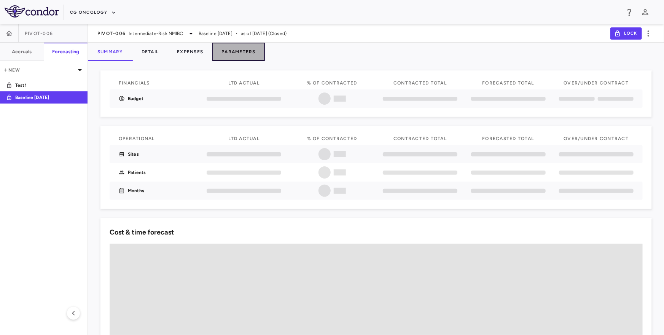
click at [238, 51] on button "Parameters" at bounding box center [238, 52] width 52 height 18
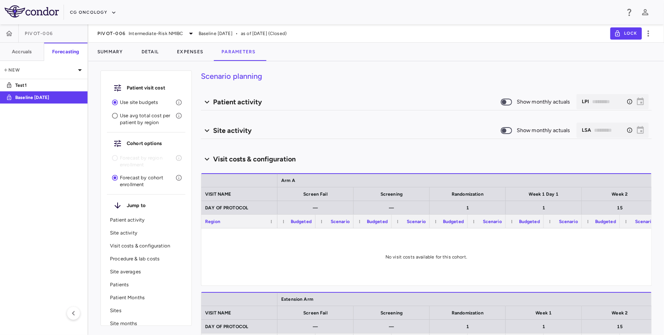
click at [142, 118] on p "Use avg total cost per patient by region" at bounding box center [148, 119] width 56 height 14
type input "********"
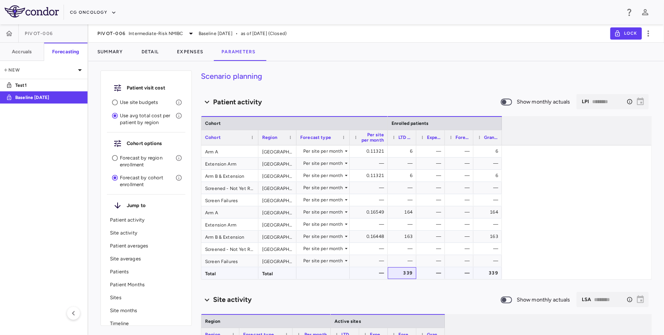
click at [396, 271] on div "339" at bounding box center [403, 273] width 18 height 12
